Goal: Transaction & Acquisition: Purchase product/service

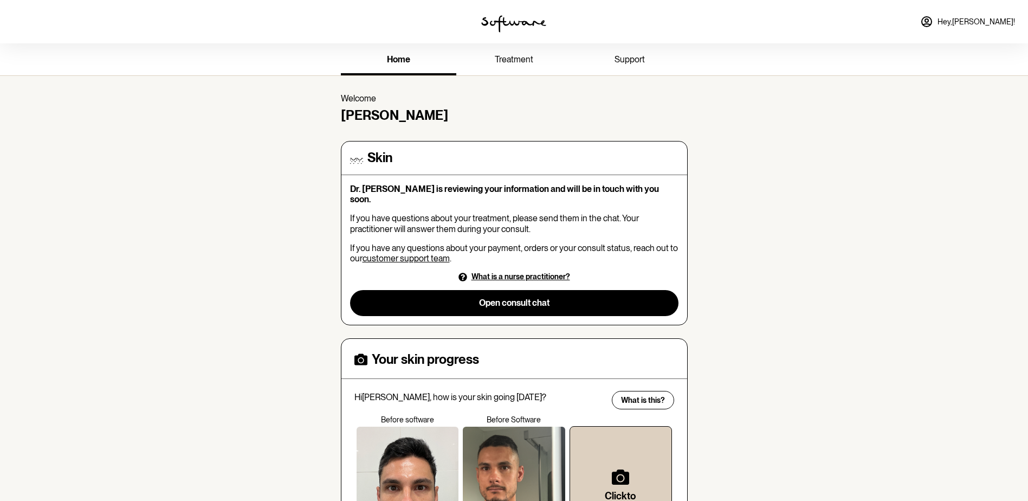
click at [376, 67] on link "home" at bounding box center [398, 61] width 115 height 30
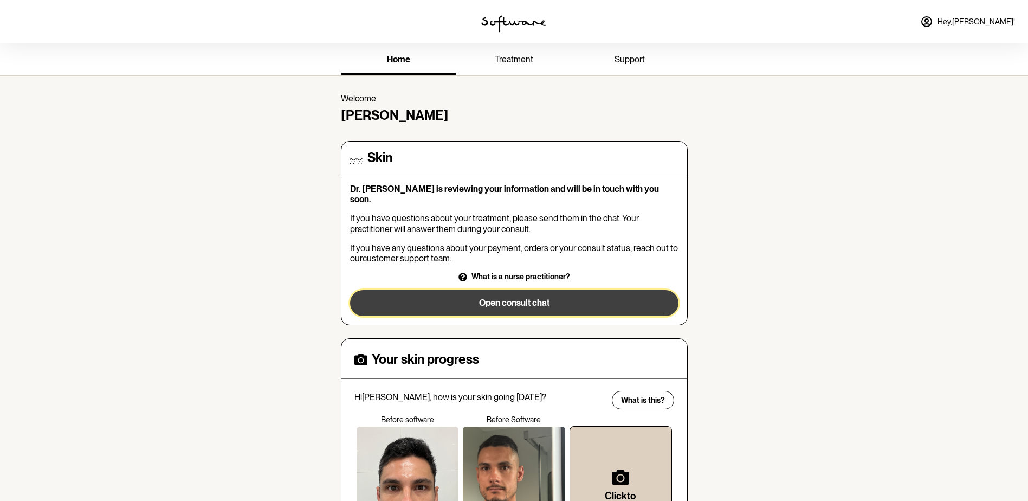
click at [632, 298] on button "Open consult chat" at bounding box center [514, 303] width 329 height 26
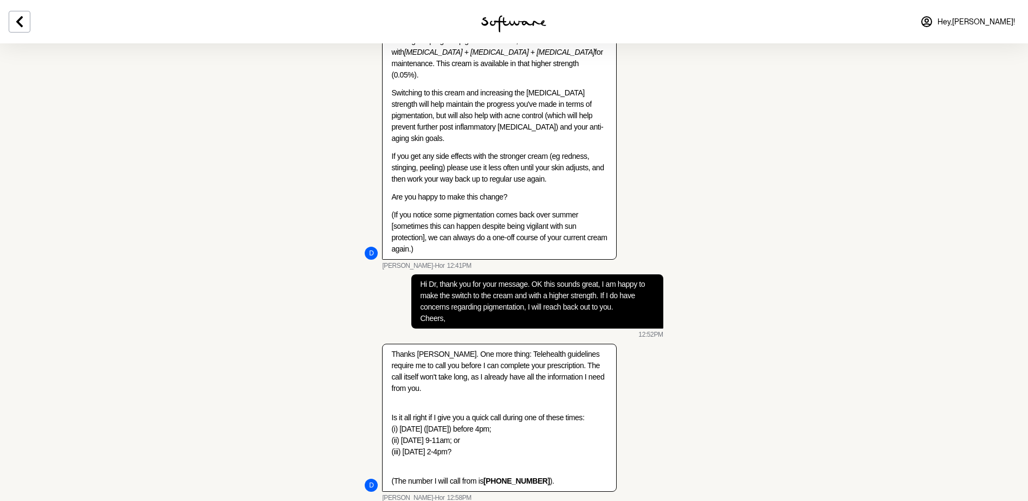
scroll to position [1368, 0]
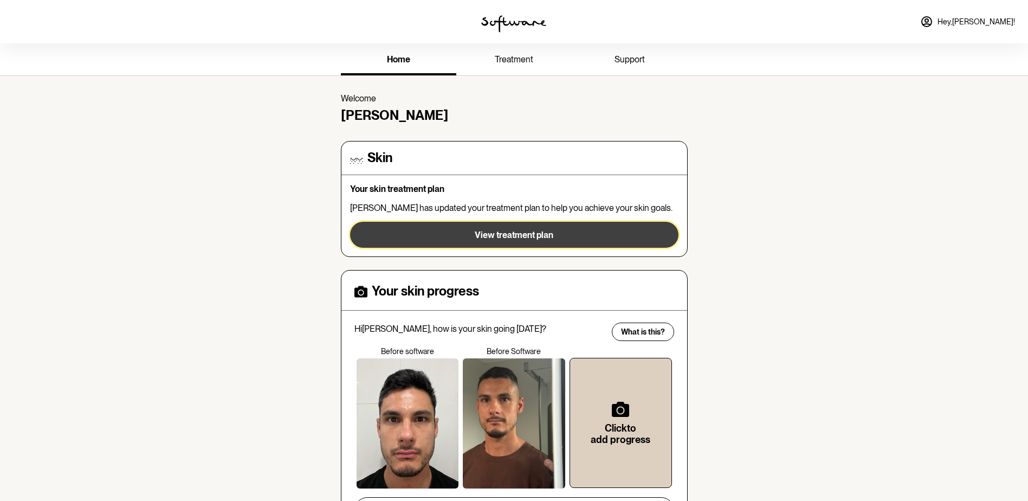
click at [578, 233] on button "View treatment plan" at bounding box center [514, 235] width 329 height 26
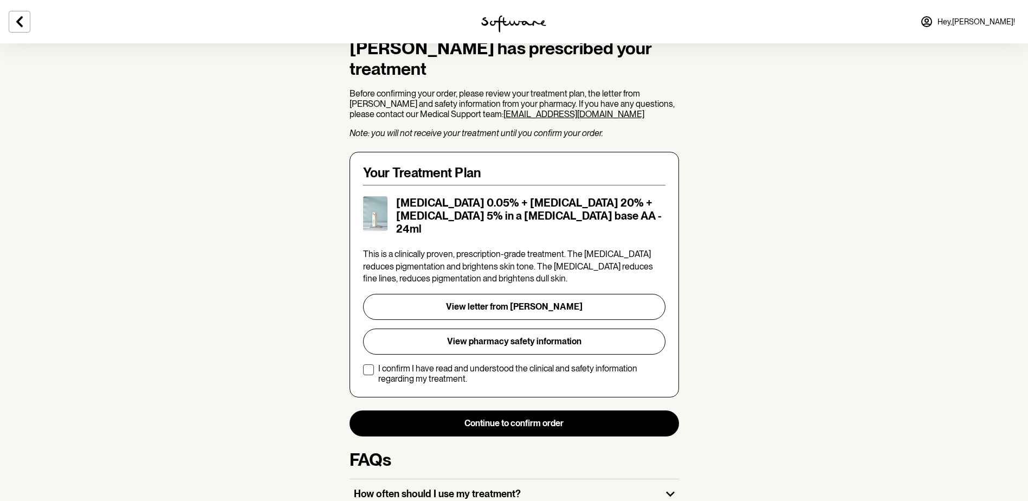
scroll to position [108, 0]
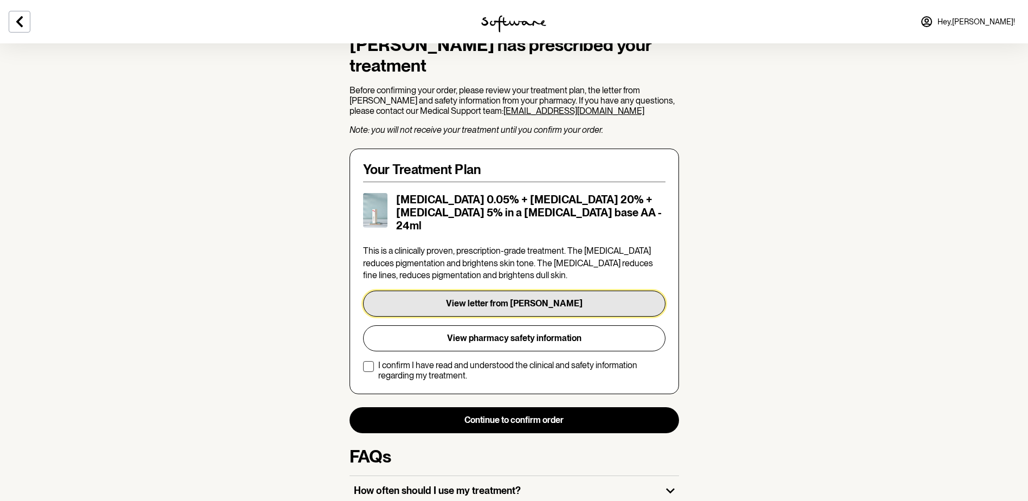
click at [542, 291] on button "View letter from [PERSON_NAME]" at bounding box center [514, 304] width 302 height 26
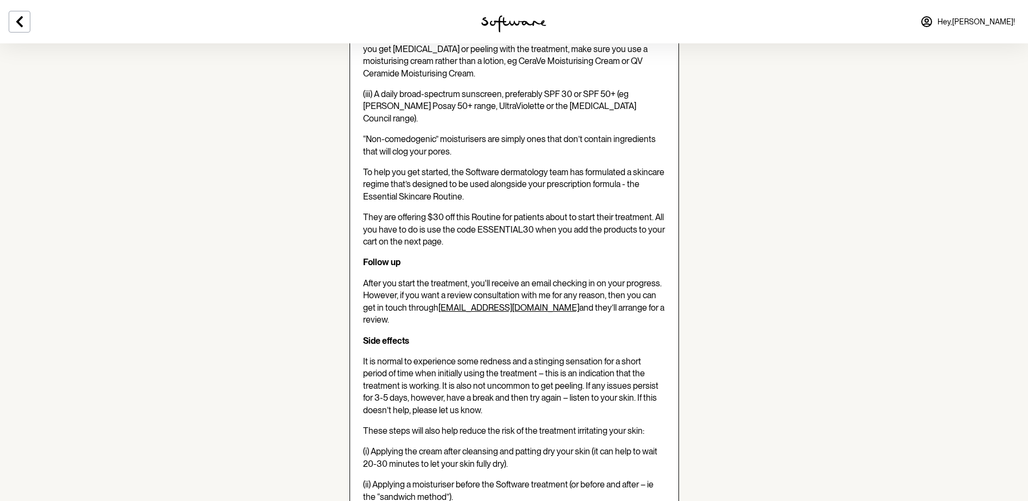
scroll to position [867, 0]
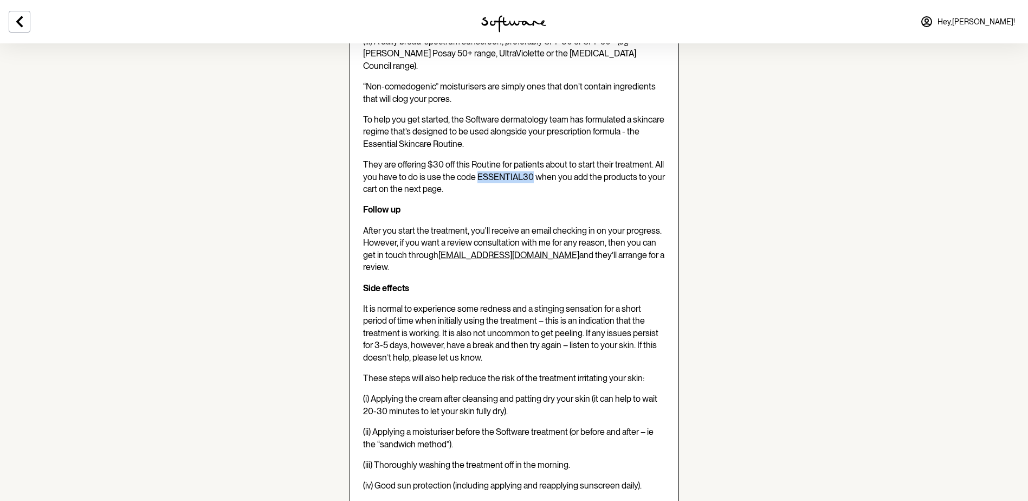
drag, startPoint x: 478, startPoint y: 153, endPoint x: 531, endPoint y: 153, distance: 53.1
click at [531, 159] on span "They are offering $30 off this Routine for patients about to start their treatm…" at bounding box center [514, 176] width 302 height 35
copy span "ESSENTIAL30"
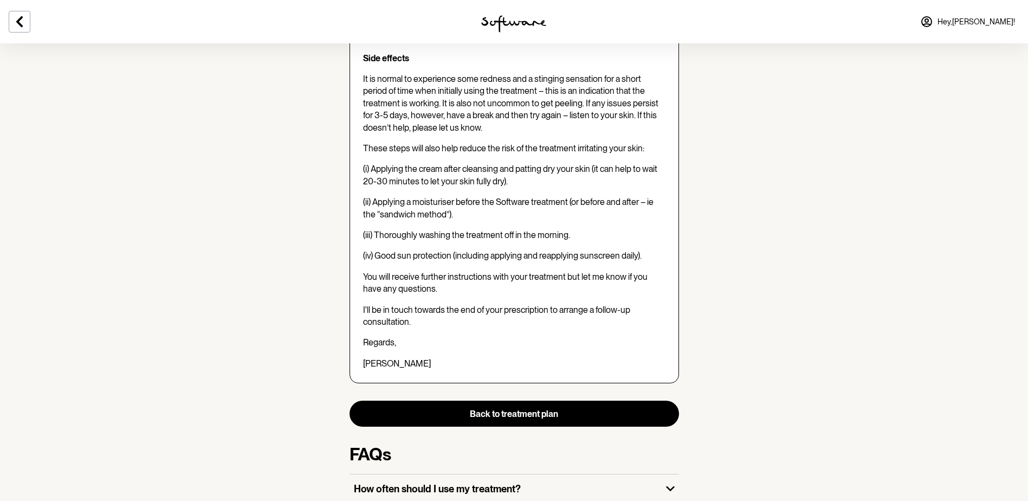
scroll to position [1138, 0]
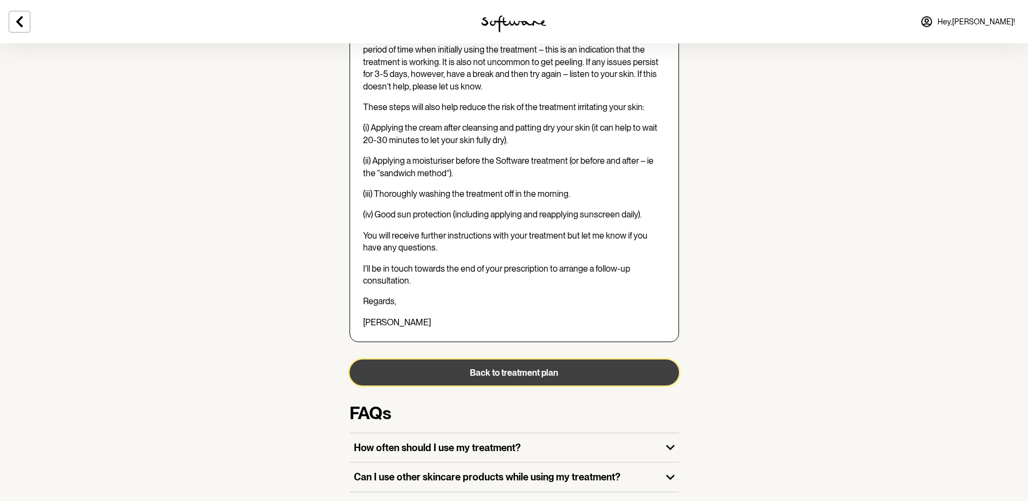
click at [645, 359] on button "Back to treatment plan" at bounding box center [515, 372] width 330 height 26
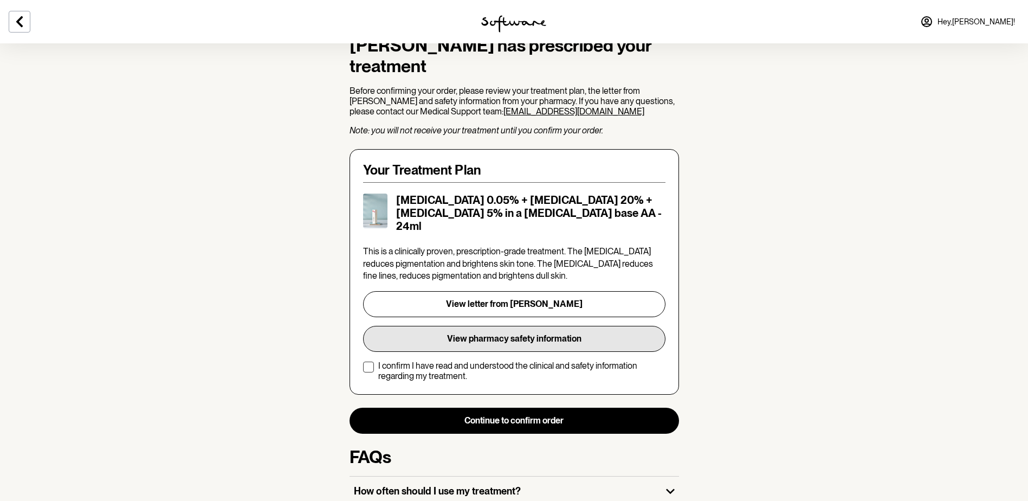
scroll to position [108, 0]
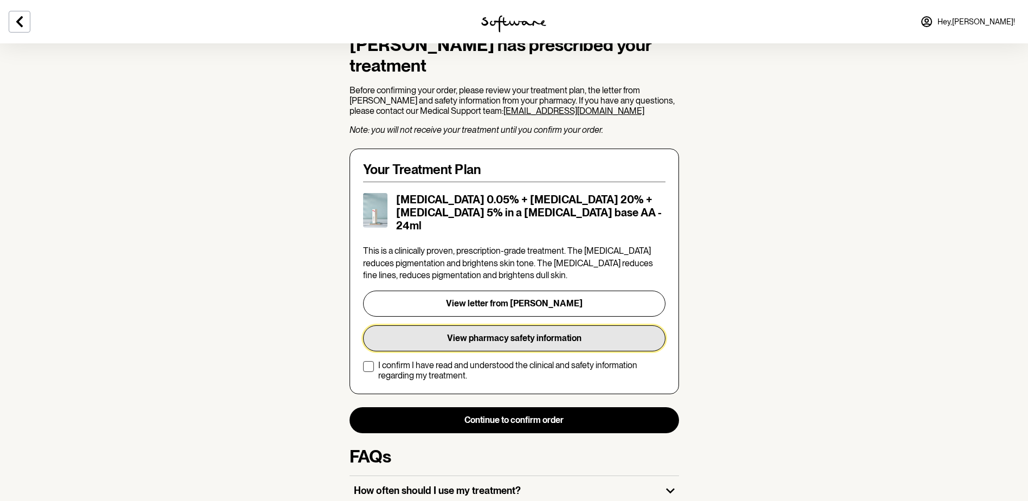
click at [580, 325] on button "View pharmacy safety information" at bounding box center [514, 338] width 302 height 26
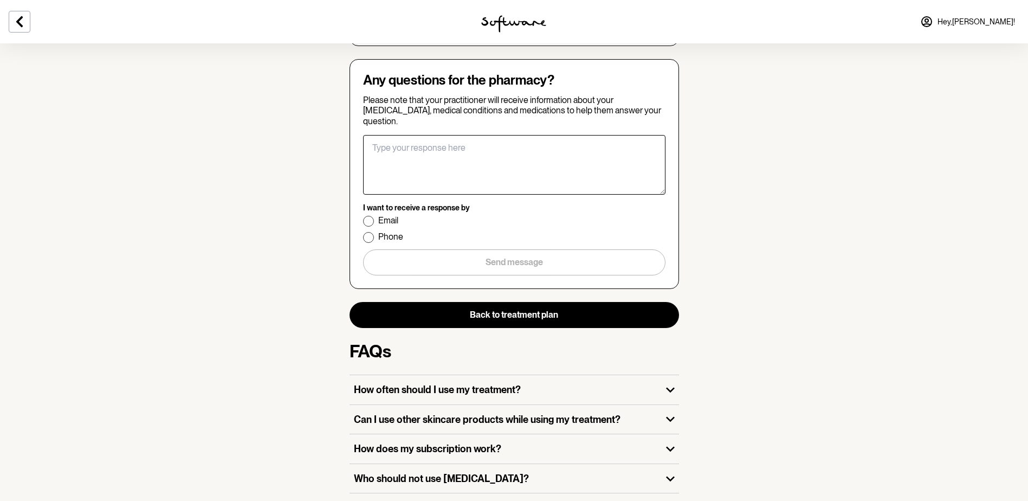
scroll to position [1906, 0]
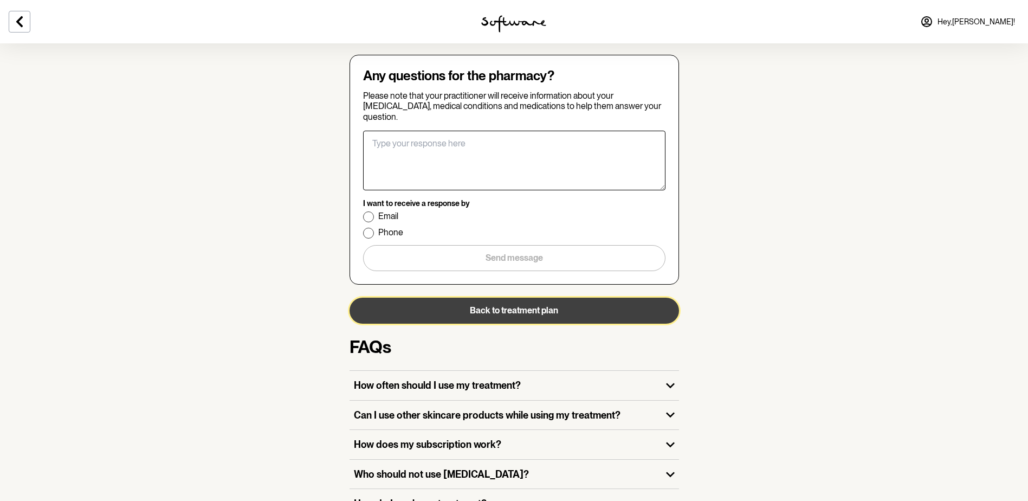
click at [609, 298] on button "Back to treatment plan" at bounding box center [515, 311] width 330 height 26
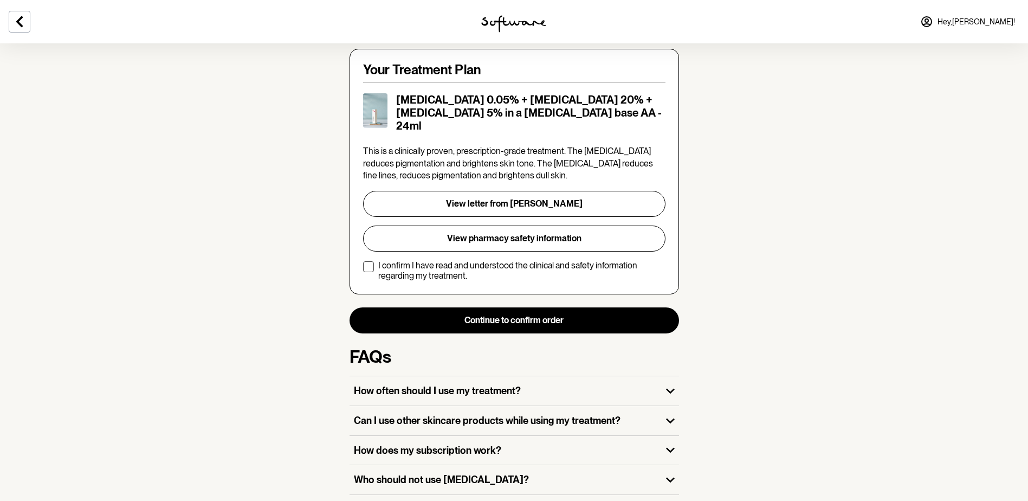
scroll to position [217, 0]
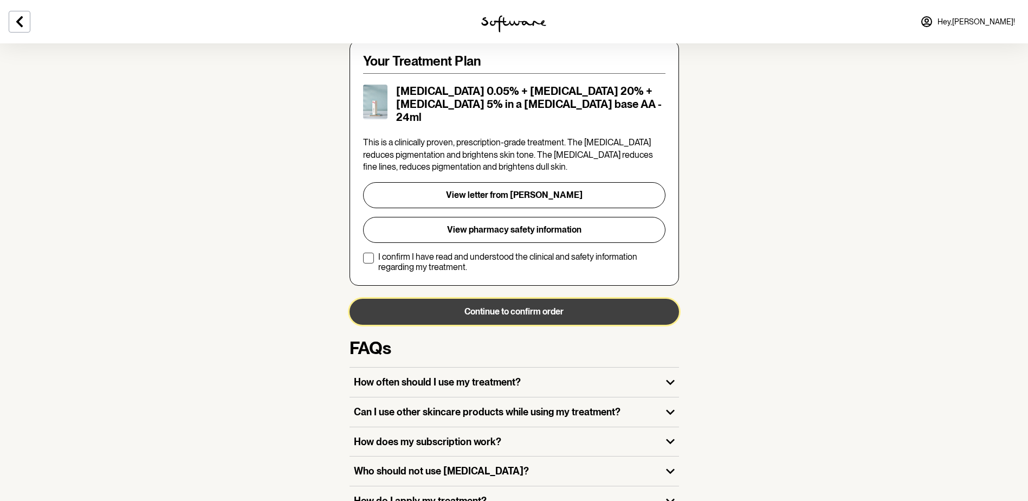
click at [585, 299] on button "Continue to confirm order" at bounding box center [515, 312] width 330 height 26
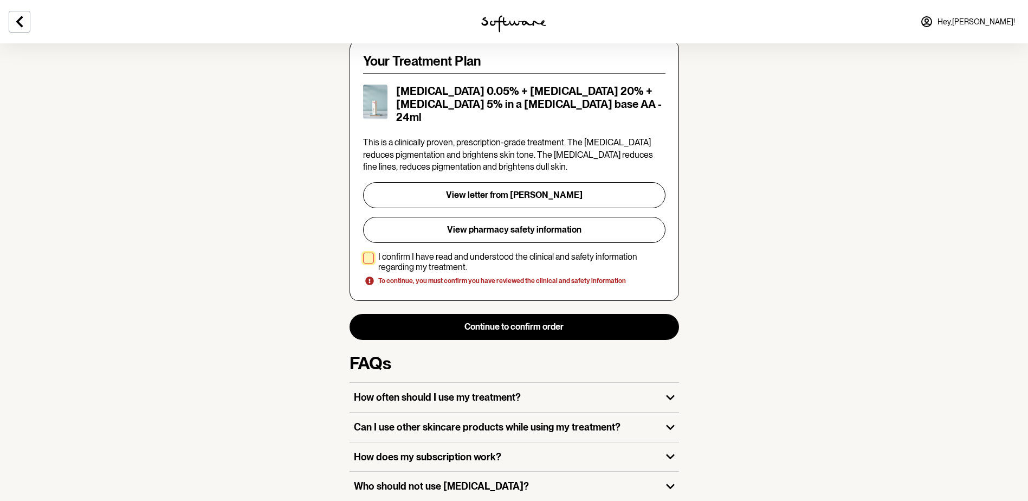
click at [452, 252] on p "I confirm I have read and understood the clinical and safety information regard…" at bounding box center [521, 262] width 287 height 21
click at [363, 261] on input "I confirm I have read and understood the clinical and safety information regard…" at bounding box center [363, 261] width 1 height 1
checkbox input "true"
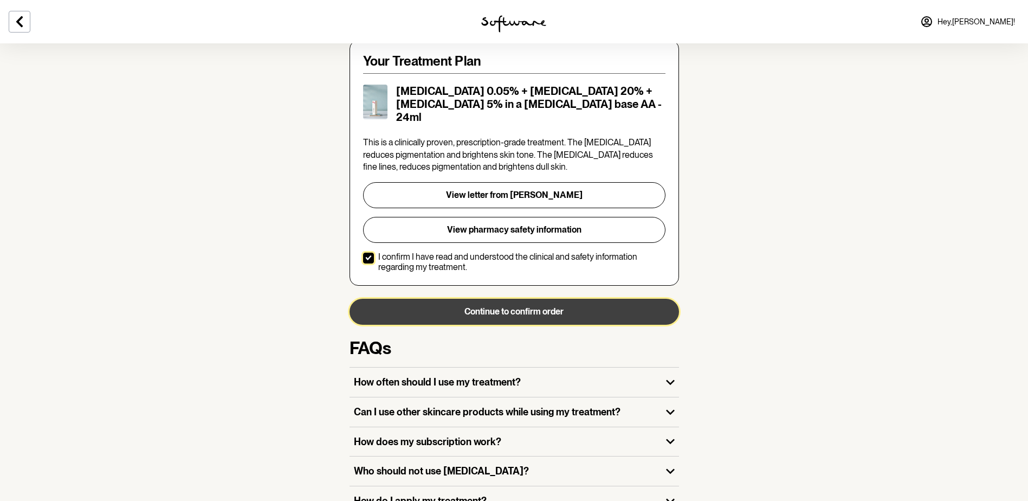
click at [475, 299] on button "Continue to confirm order" at bounding box center [515, 312] width 330 height 26
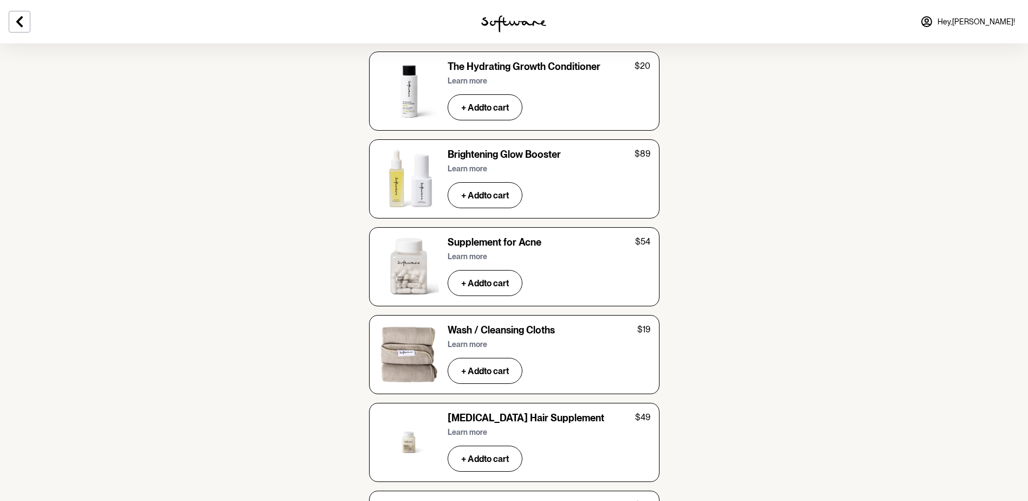
scroll to position [2656, 0]
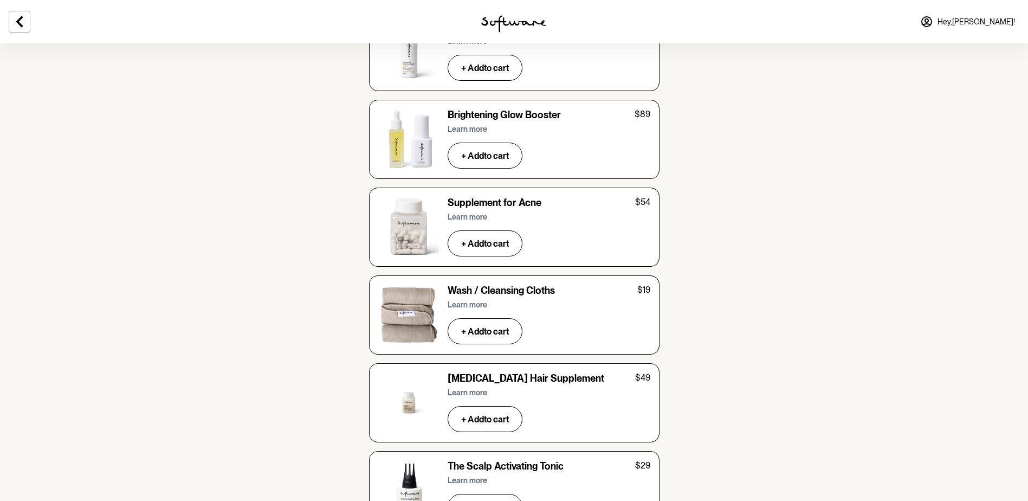
click at [534, 109] on h6 "Brightening Glow Booster" at bounding box center [504, 115] width 113 height 12
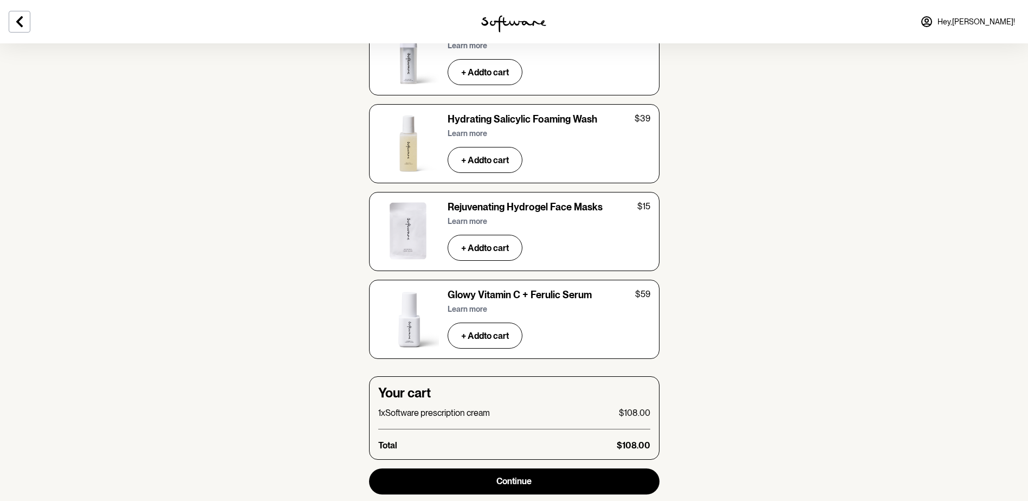
scroll to position [3535, 0]
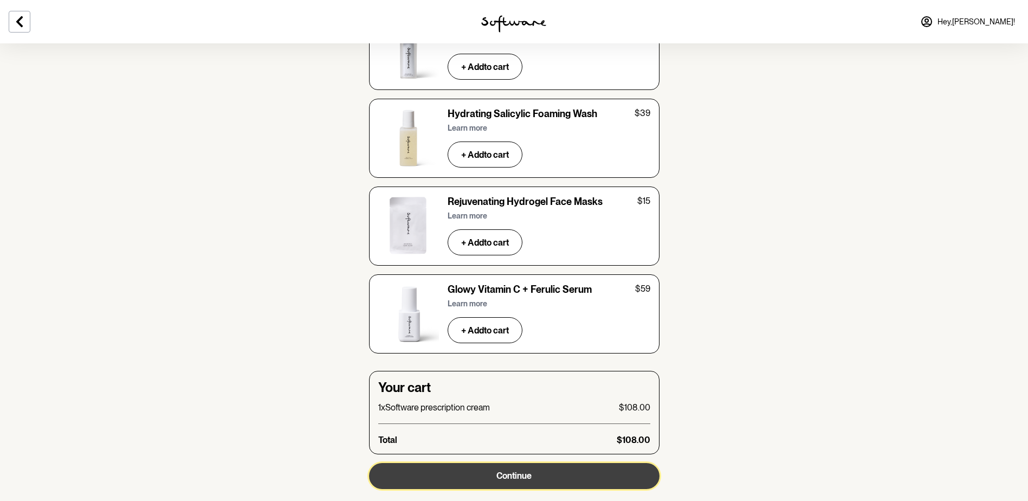
click at [611, 463] on button "Continue" at bounding box center [514, 476] width 291 height 26
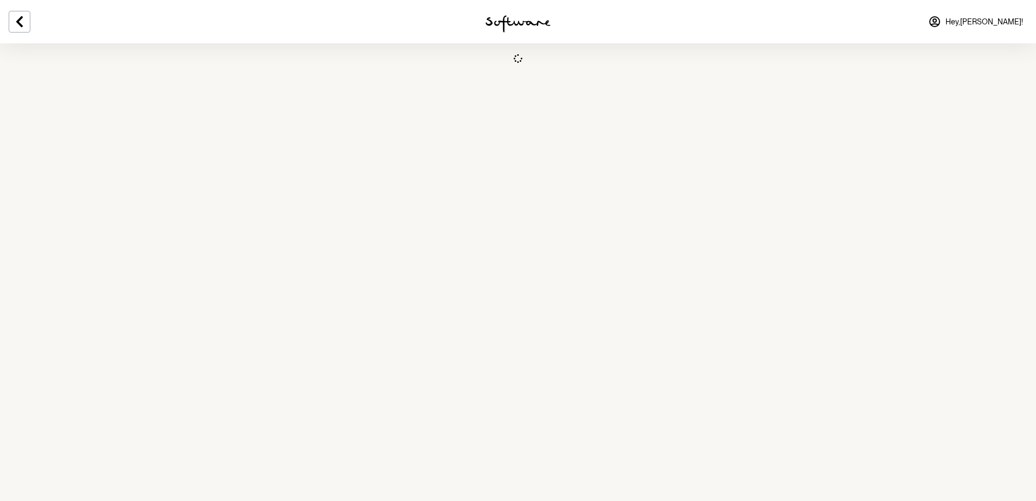
select select "[GEOGRAPHIC_DATA]"
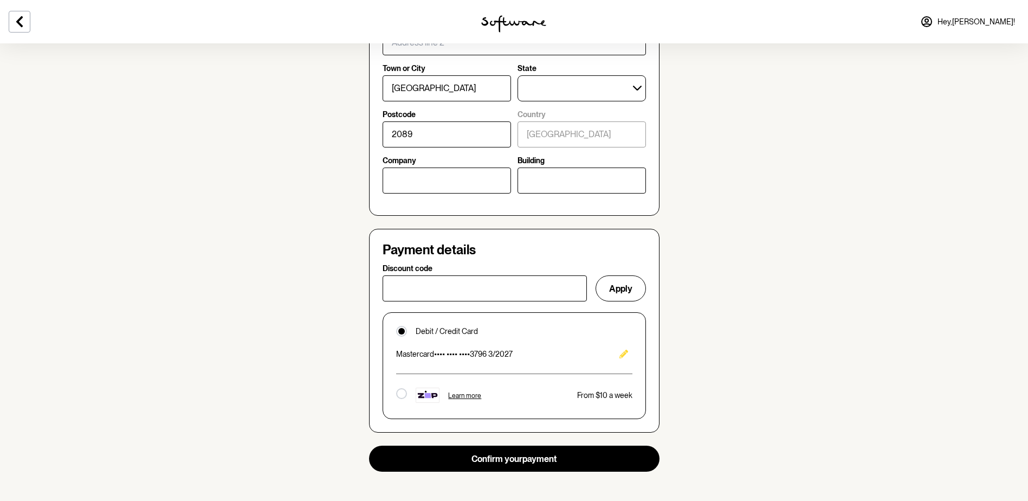
scroll to position [542, 0]
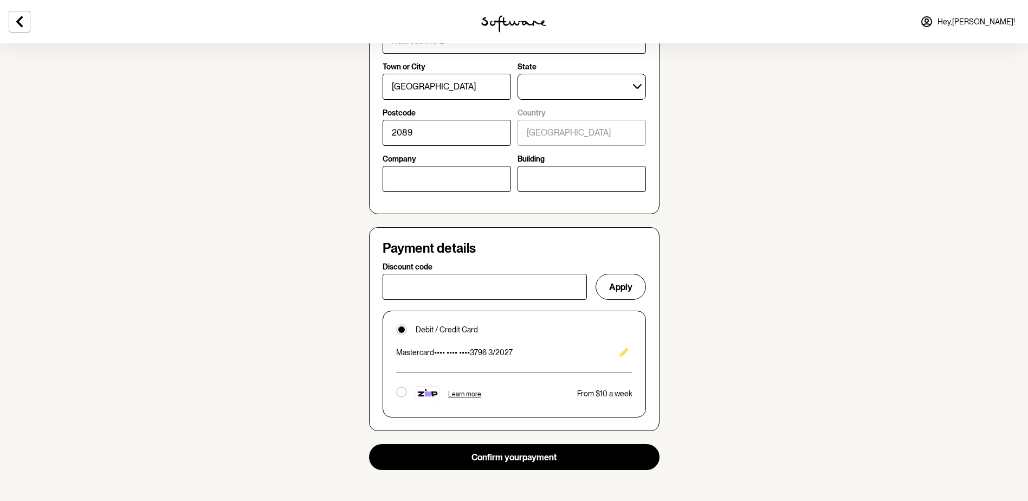
click at [624, 355] on icon "Edit" at bounding box center [624, 352] width 9 height 9
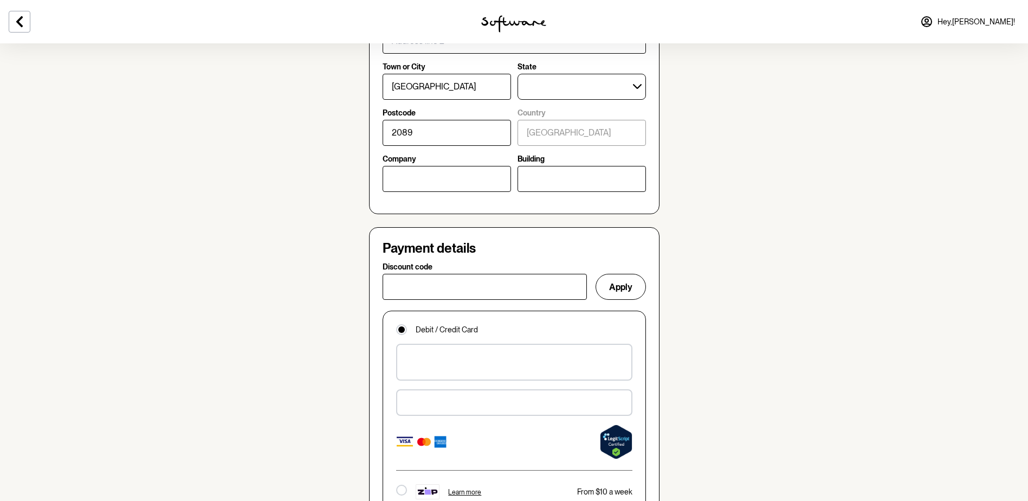
scroll to position [651, 0]
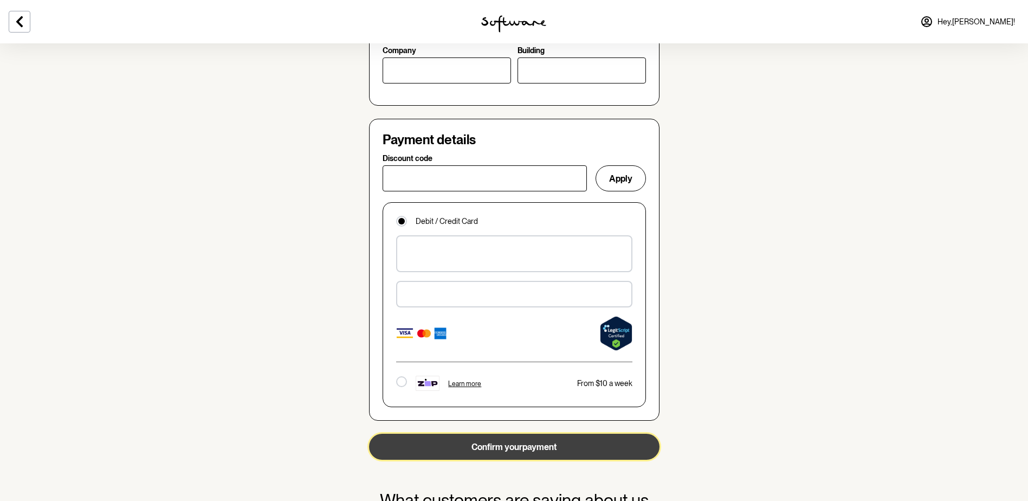
click at [557, 449] on button "Confirm your payment" at bounding box center [514, 447] width 291 height 26
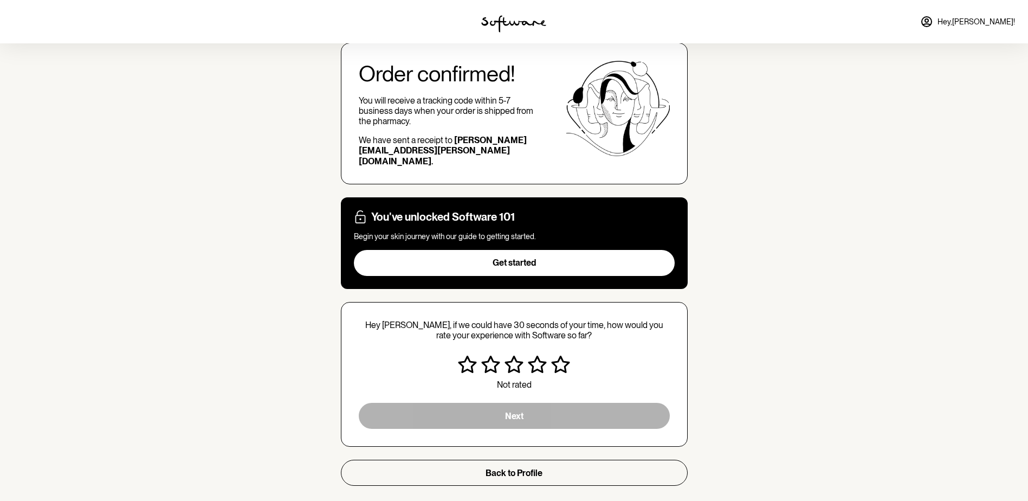
scroll to position [76, 0]
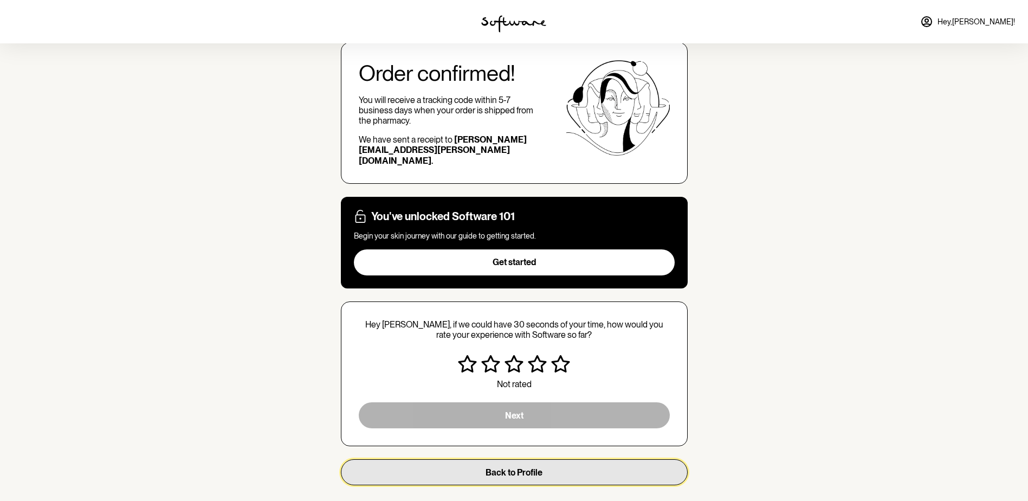
click at [619, 459] on button "Back to Profile" at bounding box center [514, 472] width 347 height 26
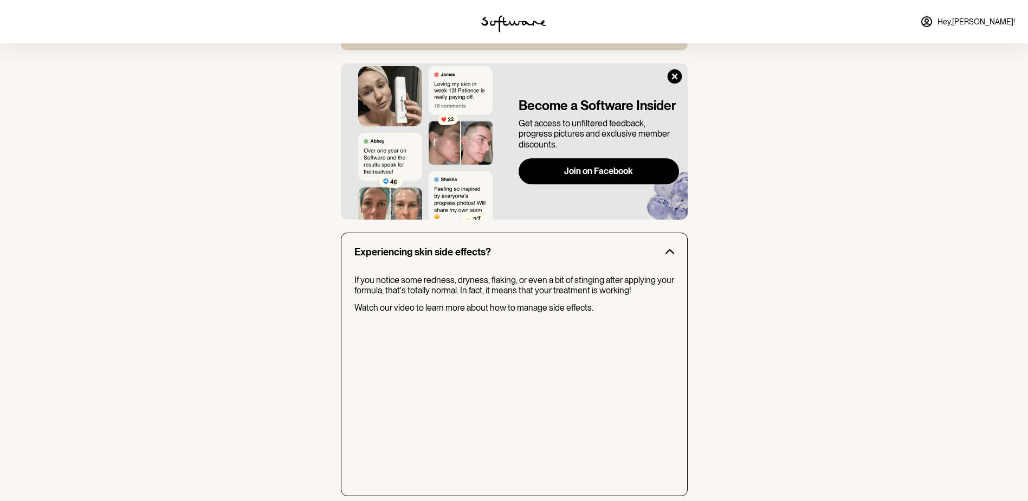
scroll to position [795, 0]
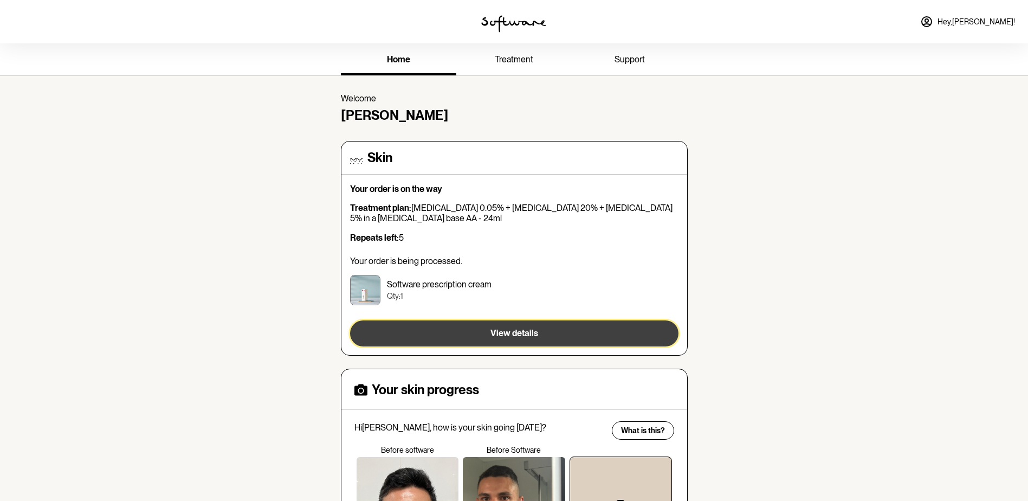
click at [631, 332] on button "View details" at bounding box center [514, 333] width 329 height 26
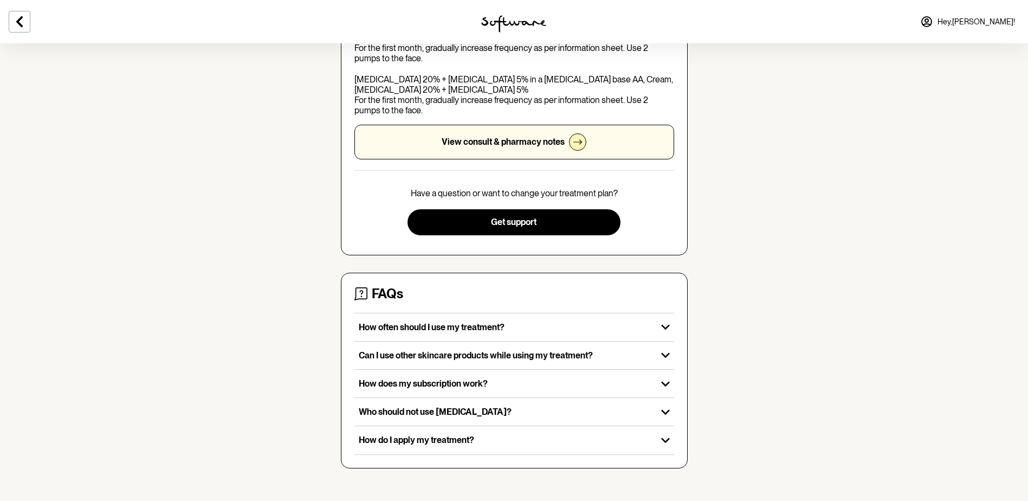
scroll to position [229, 0]
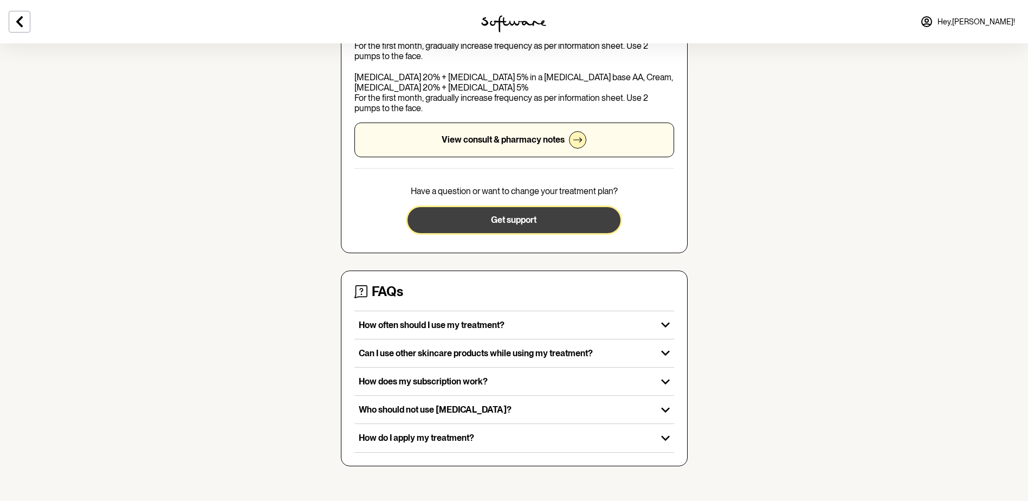
click at [573, 219] on button "Get support" at bounding box center [514, 220] width 213 height 26
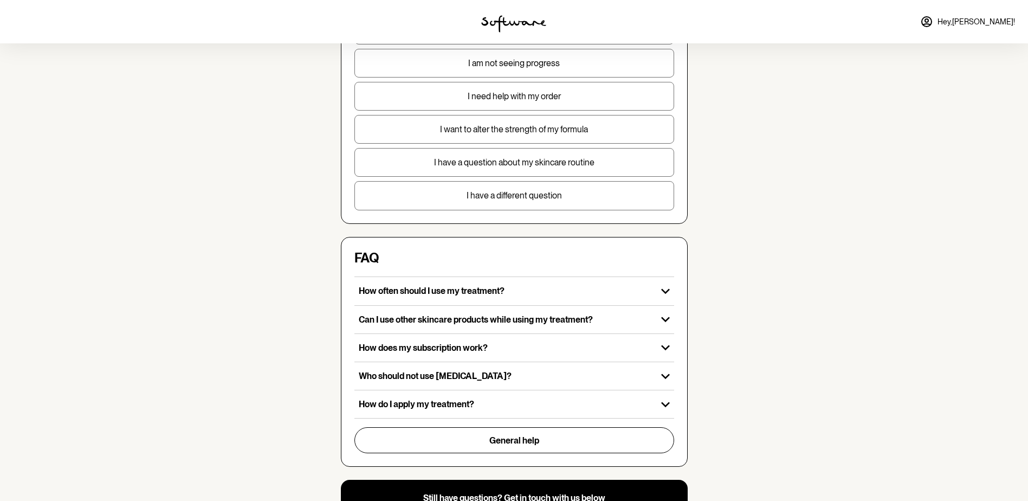
scroll to position [217, 0]
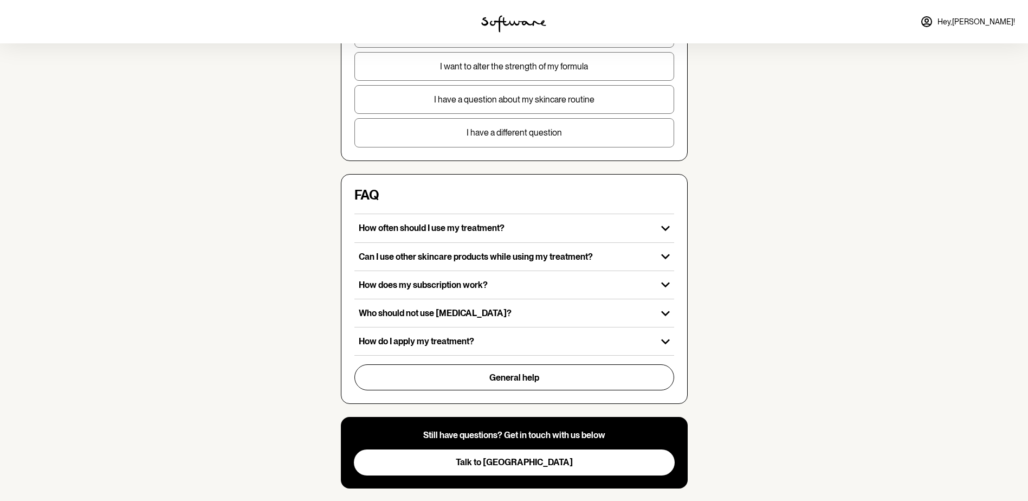
click at [634, 145] on button "I have a different question" at bounding box center [515, 132] width 320 height 29
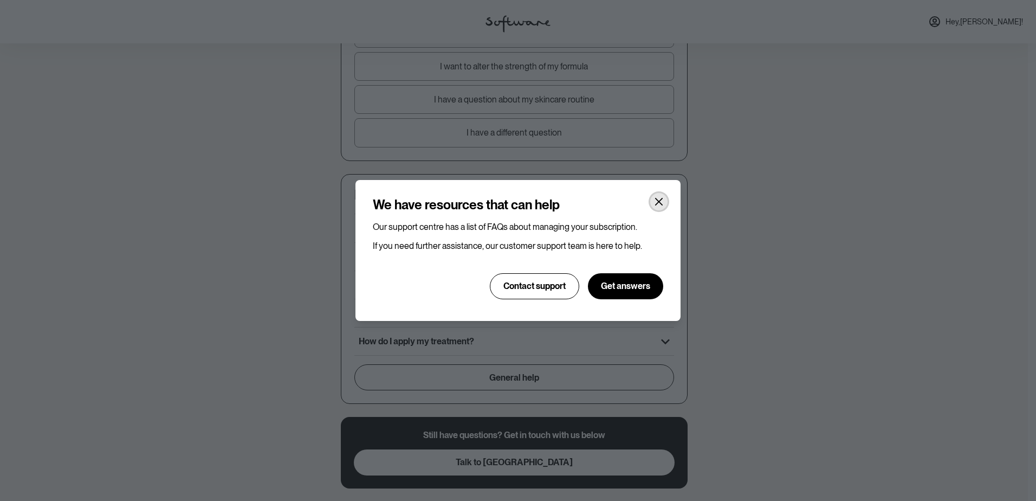
click at [655, 201] on icon "Close" at bounding box center [659, 201] width 9 height 9
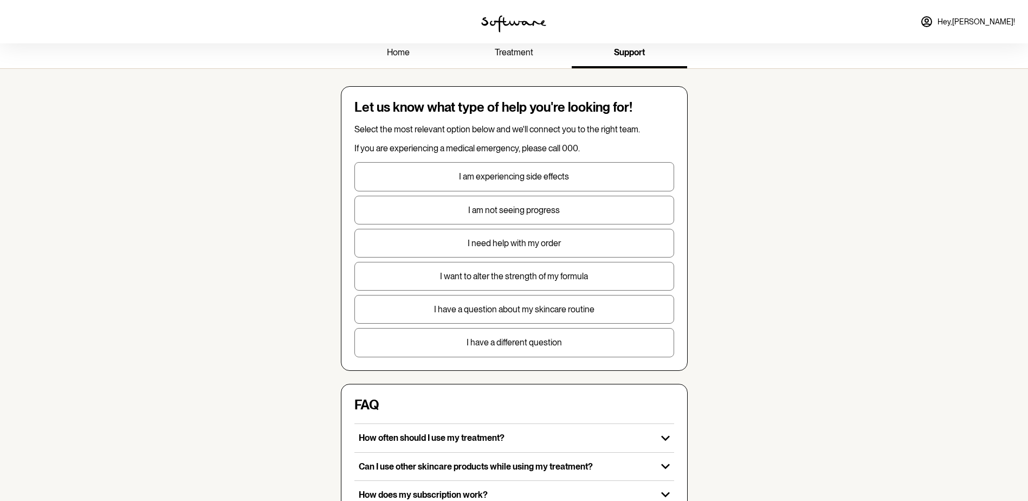
scroll to position [0, 0]
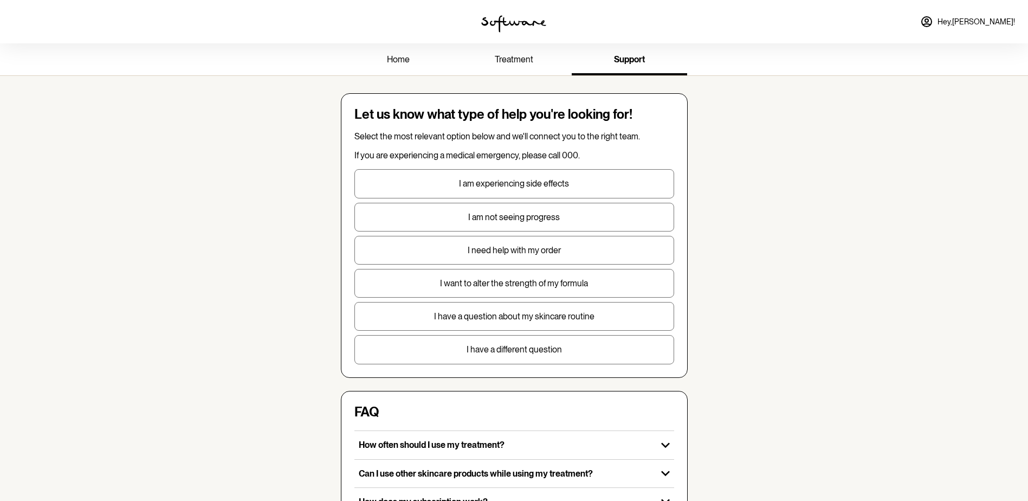
click at [479, 55] on link "treatment" at bounding box center [513, 61] width 115 height 30
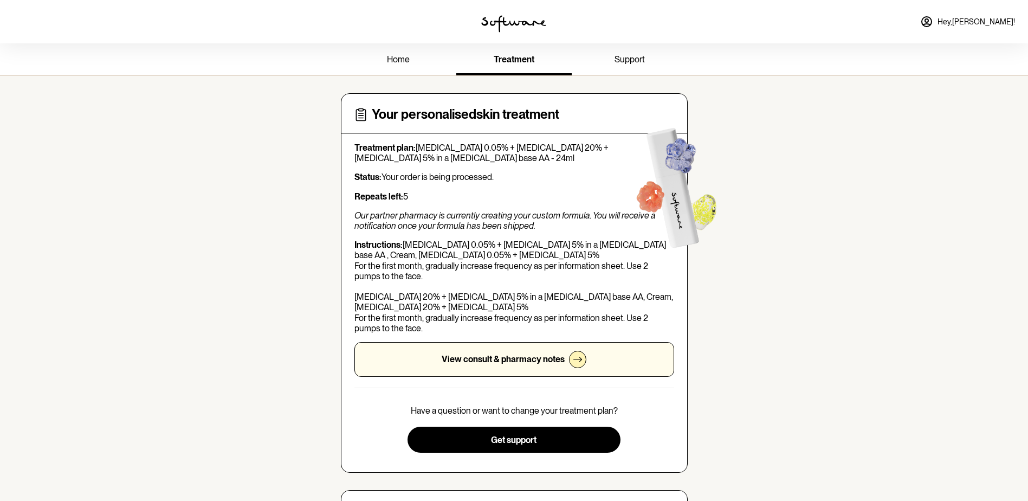
click at [585, 364] on div "View consult & pharmacy notes" at bounding box center [515, 359] width 320 height 35
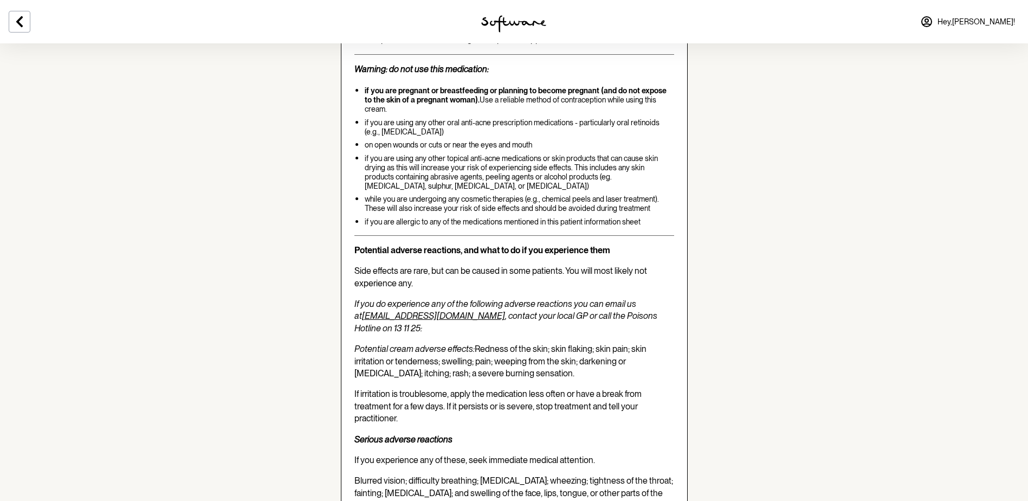
scroll to position [2385, 0]
